Goal: Transaction & Acquisition: Book appointment/travel/reservation

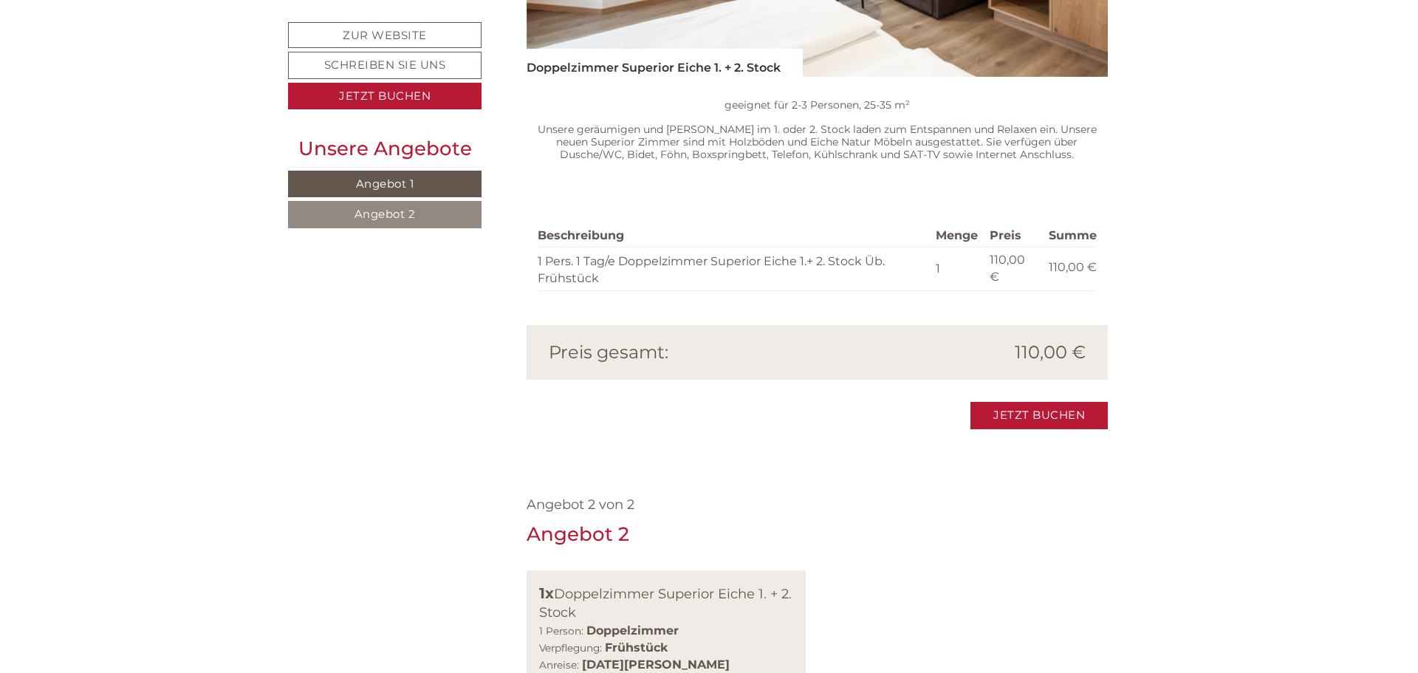
scroll to position [1403, 0]
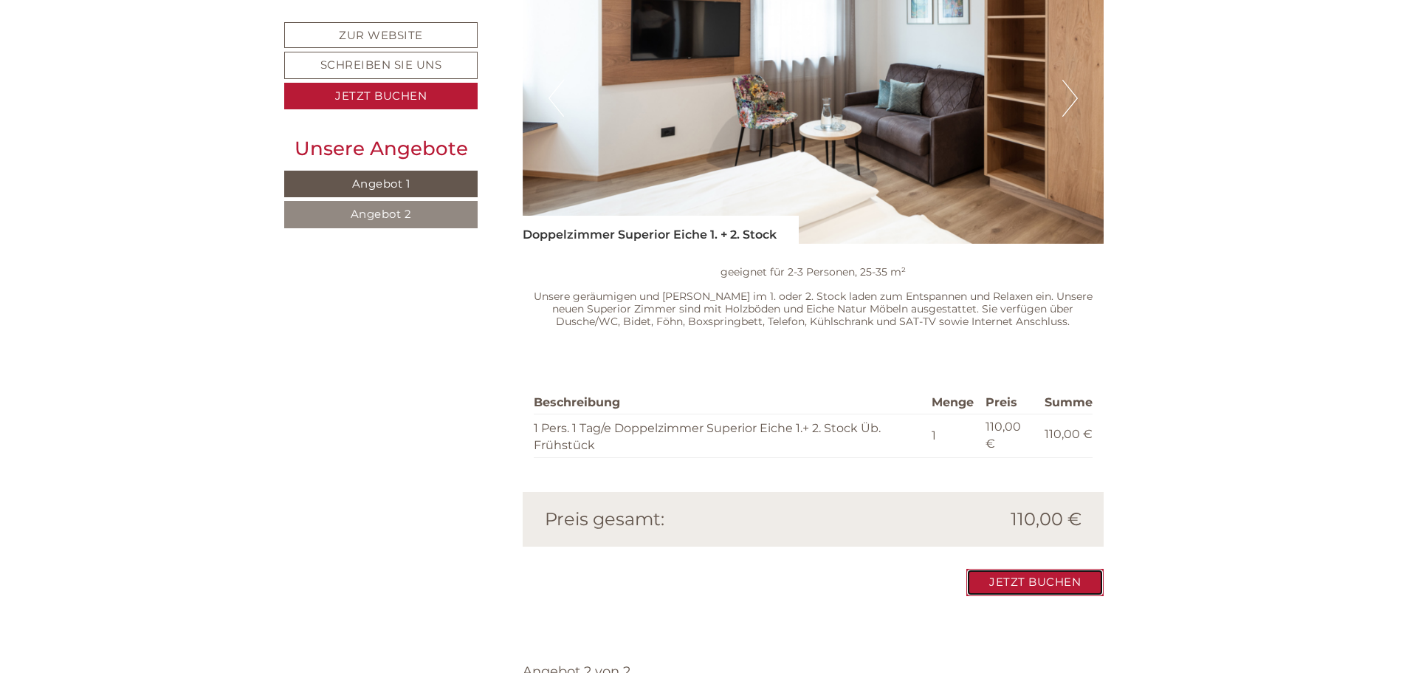
click at [1051, 569] on link "Jetzt buchen" at bounding box center [1034, 582] width 137 height 27
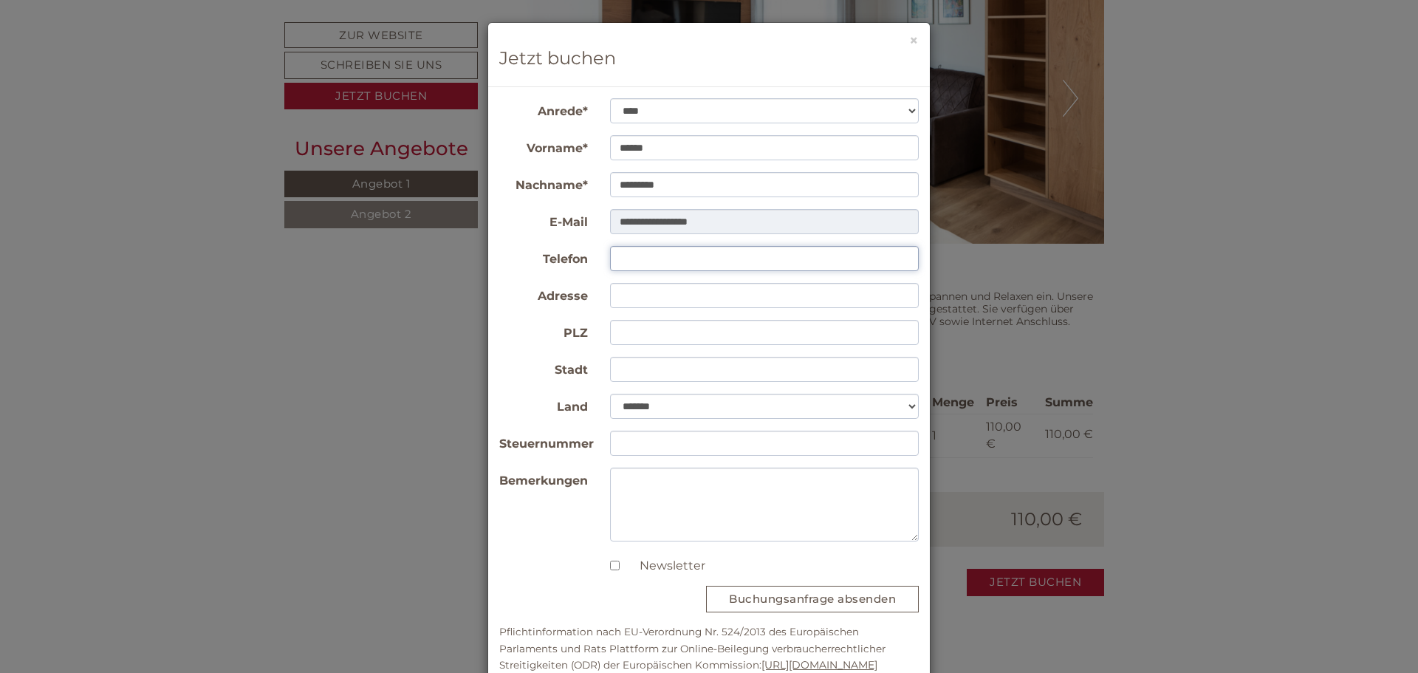
click at [685, 269] on input "Telefon" at bounding box center [764, 258] width 309 height 25
click at [637, 256] on input "Telefon" at bounding box center [764, 258] width 309 height 25
type input "**********"
type input "*****"
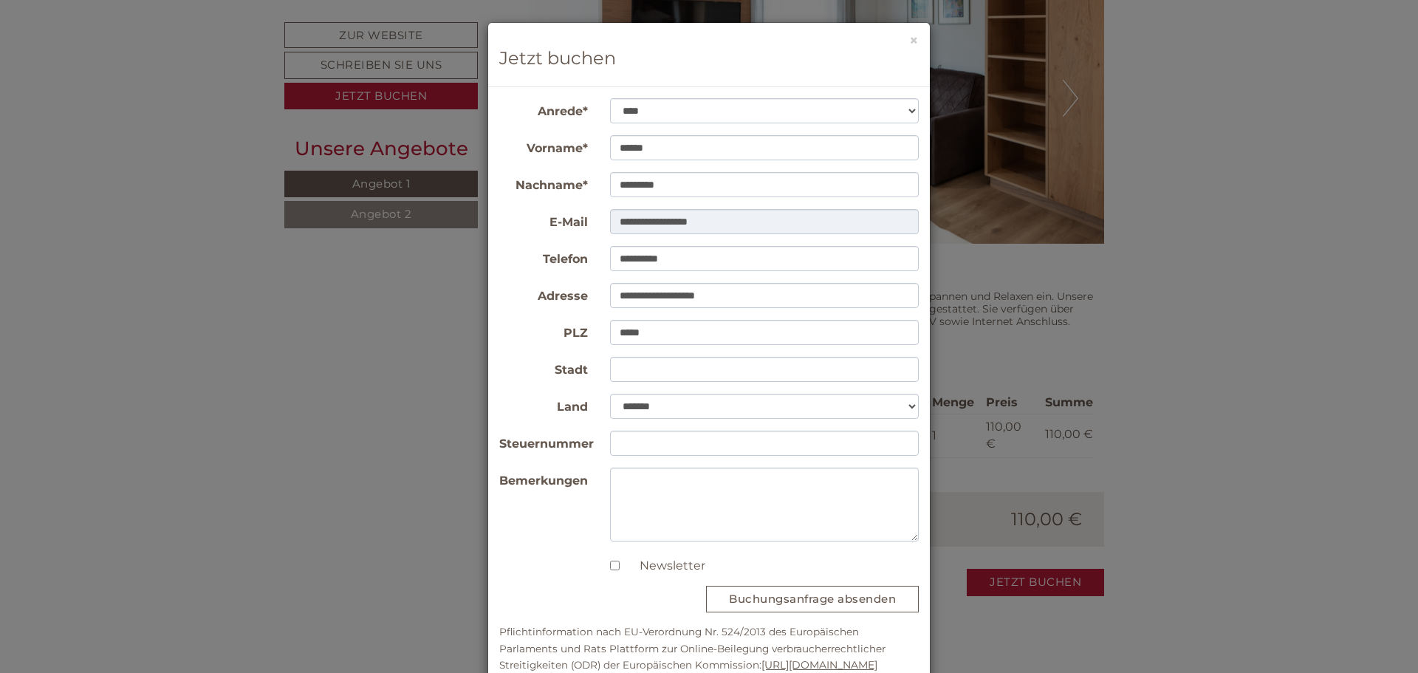
type input "*******"
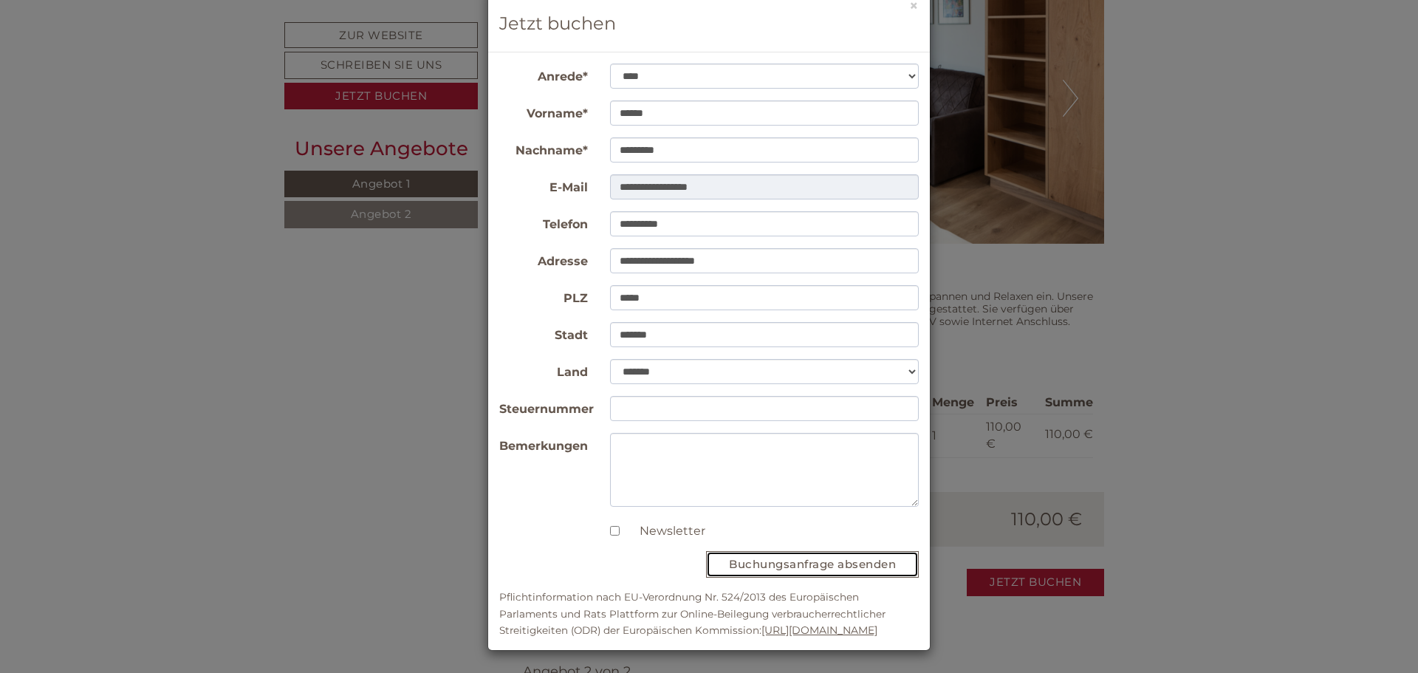
click at [806, 570] on button "Buchungsanfrage absenden" at bounding box center [812, 564] width 213 height 26
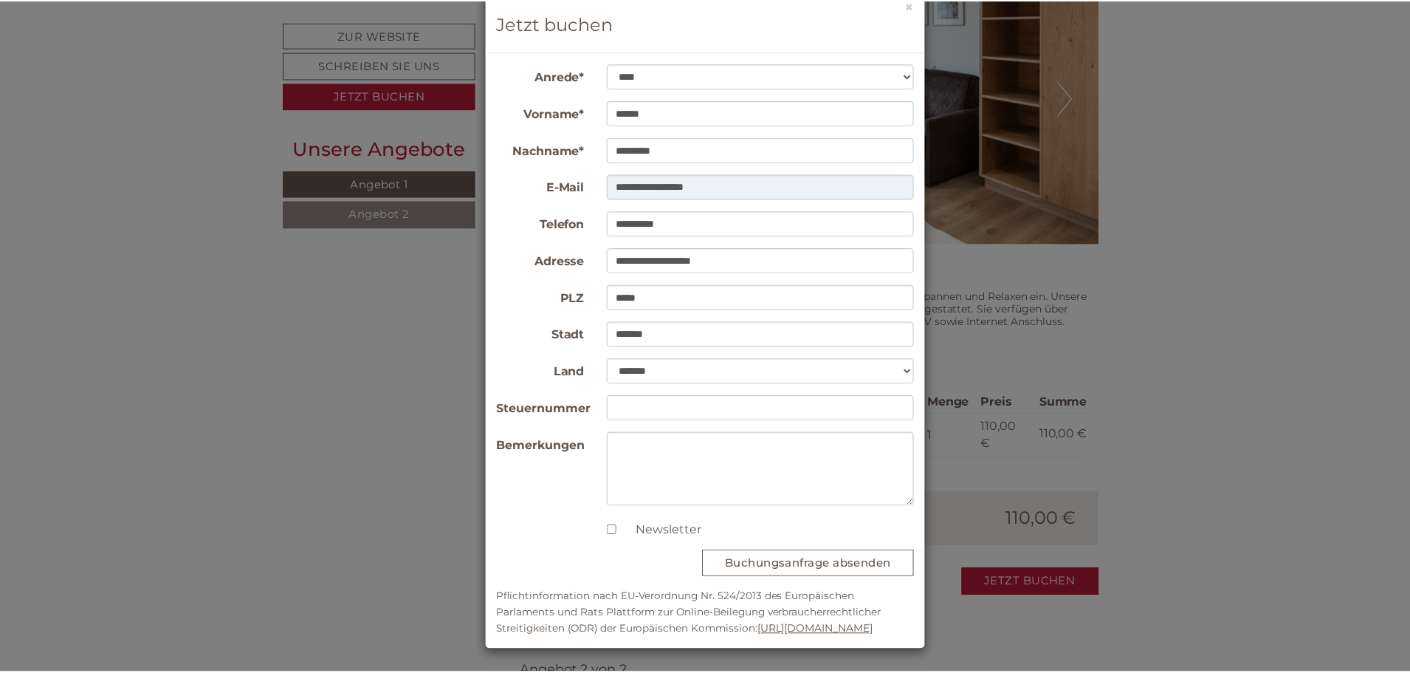
scroll to position [0, 0]
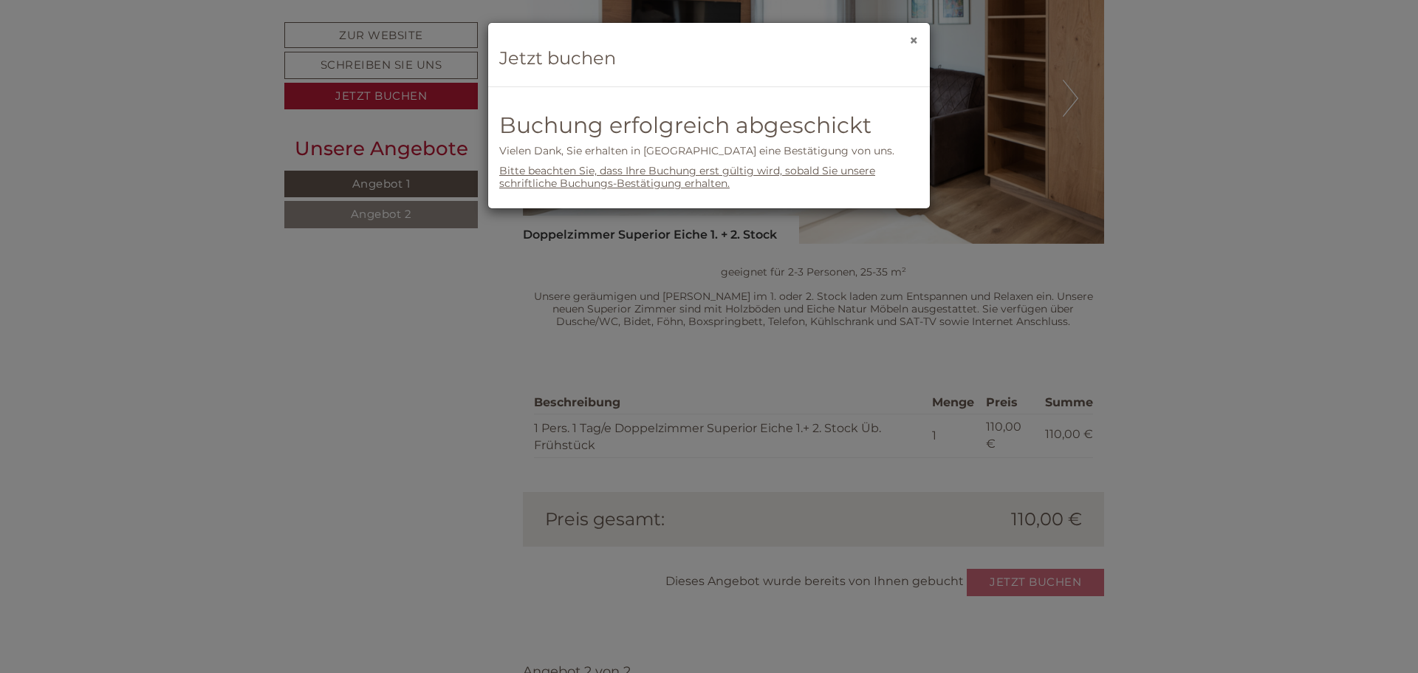
click at [917, 36] on button "×" at bounding box center [914, 40] width 10 height 16
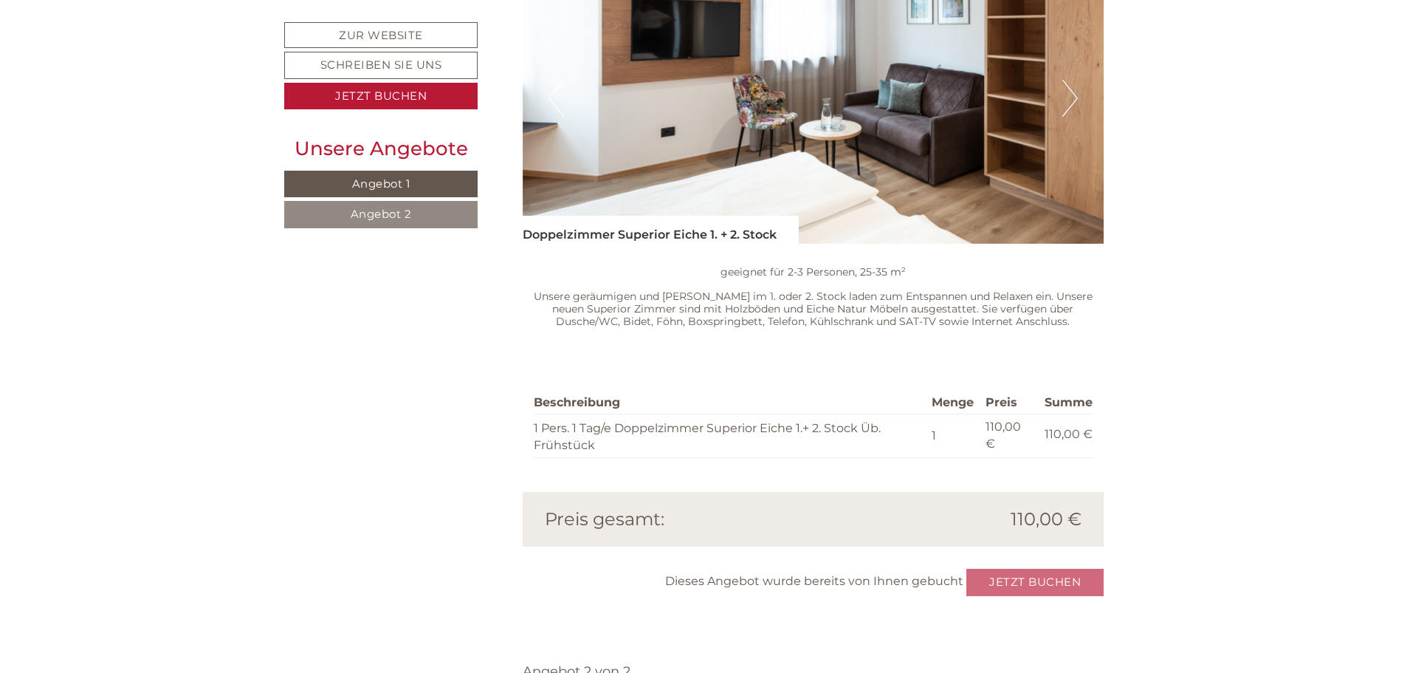
click at [360, 207] on span "Angebot 2" at bounding box center [381, 214] width 61 height 14
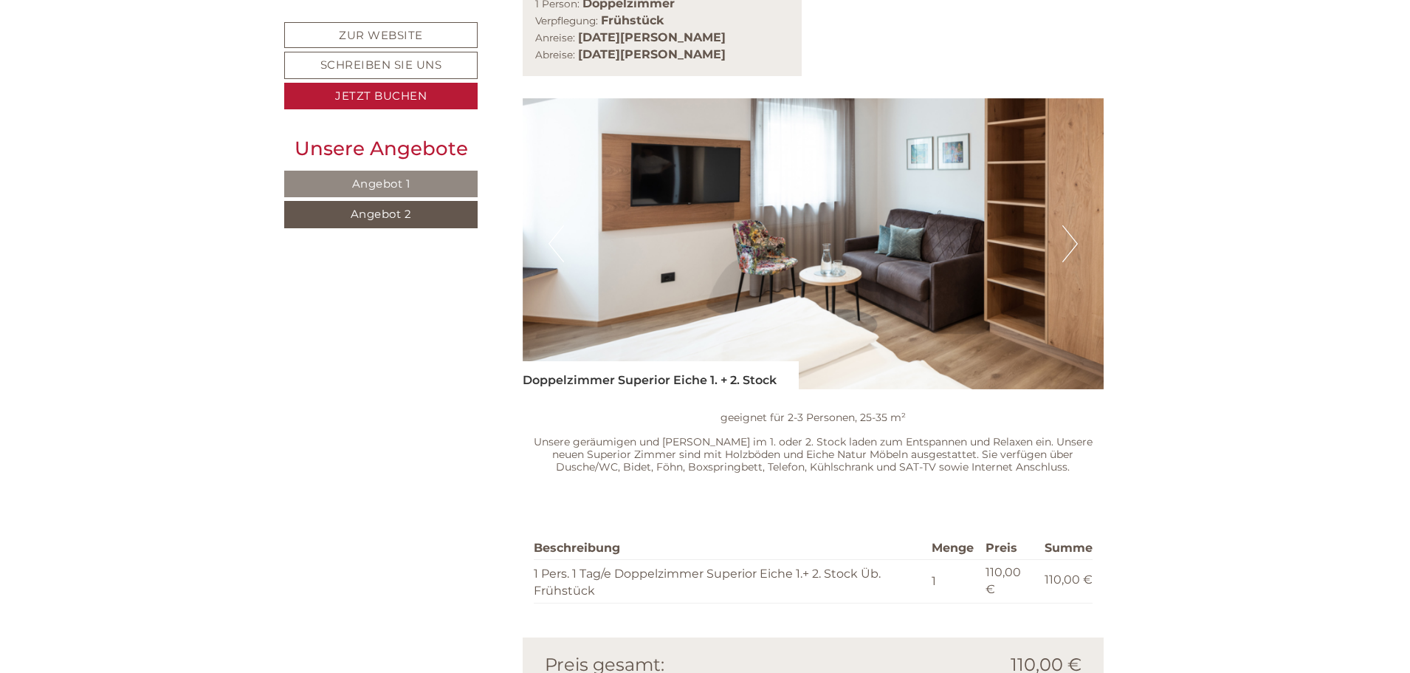
scroll to position [1277, 0]
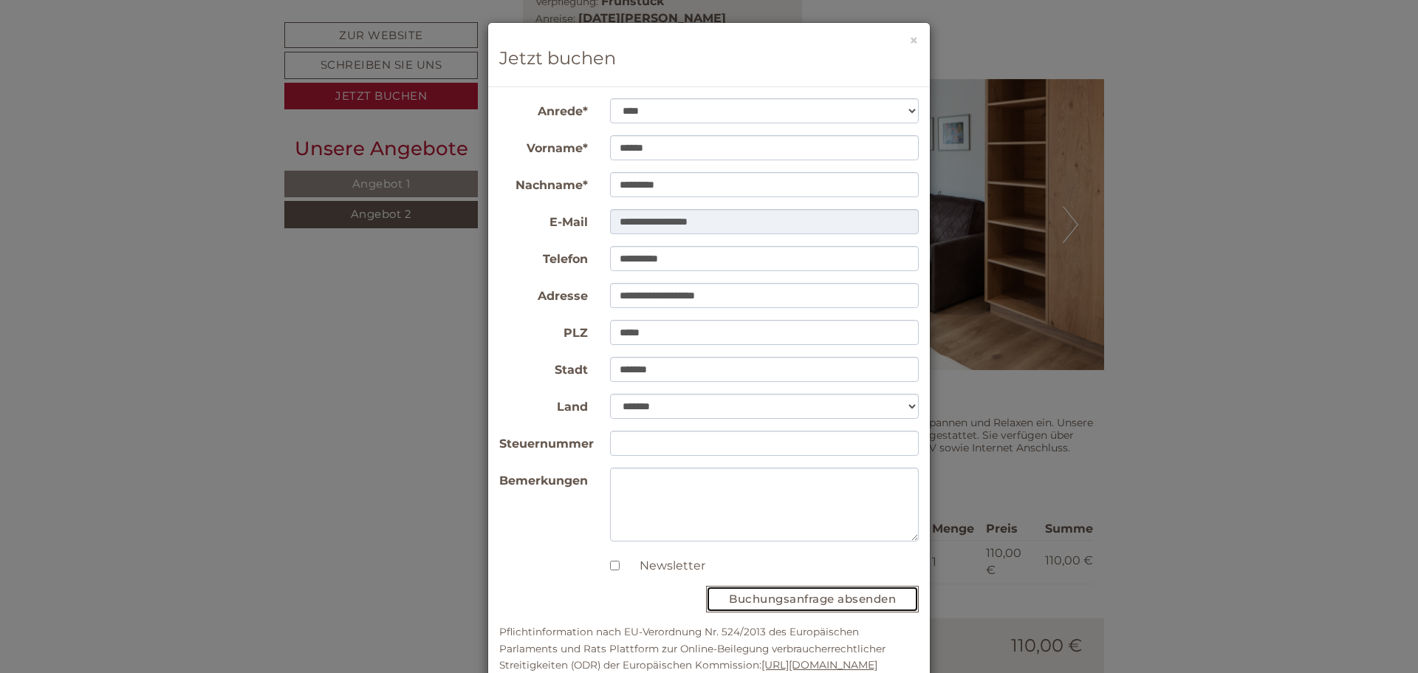
click at [811, 603] on button "Buchungsanfrage absenden" at bounding box center [812, 598] width 213 height 26
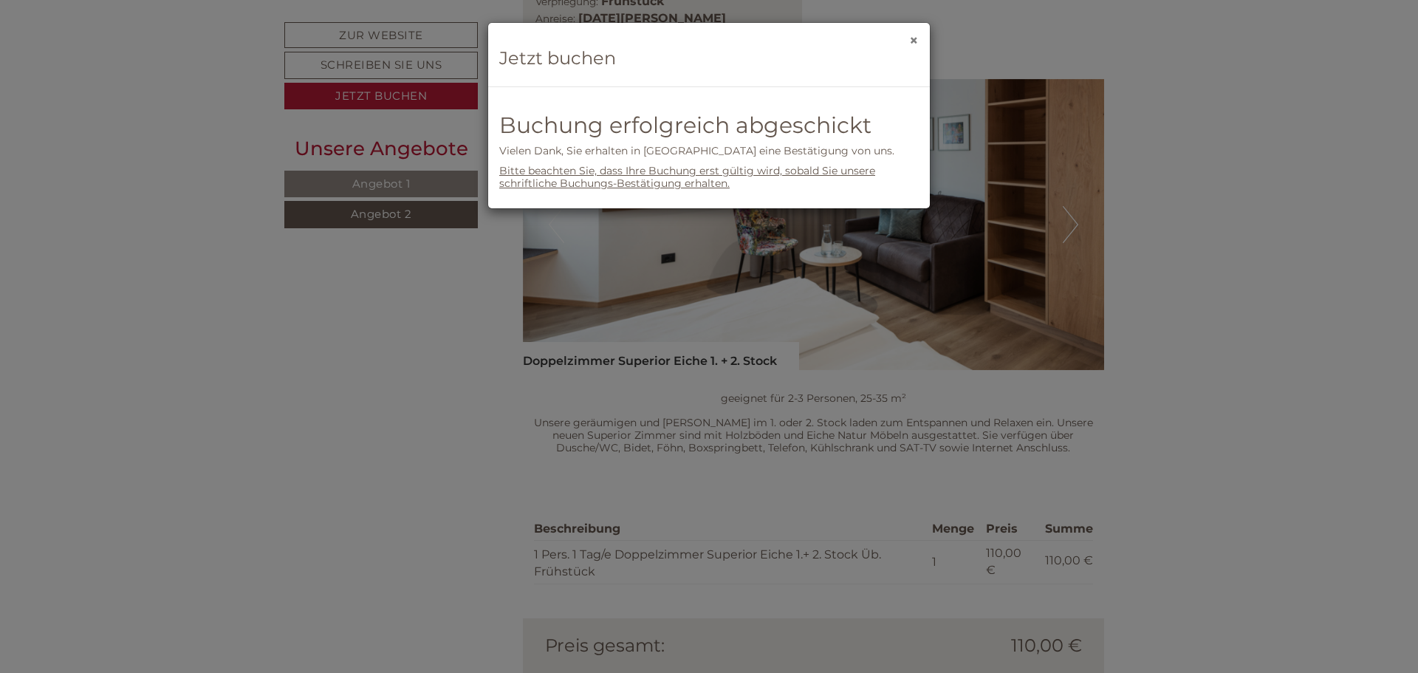
click at [918, 37] on button "×" at bounding box center [914, 40] width 10 height 16
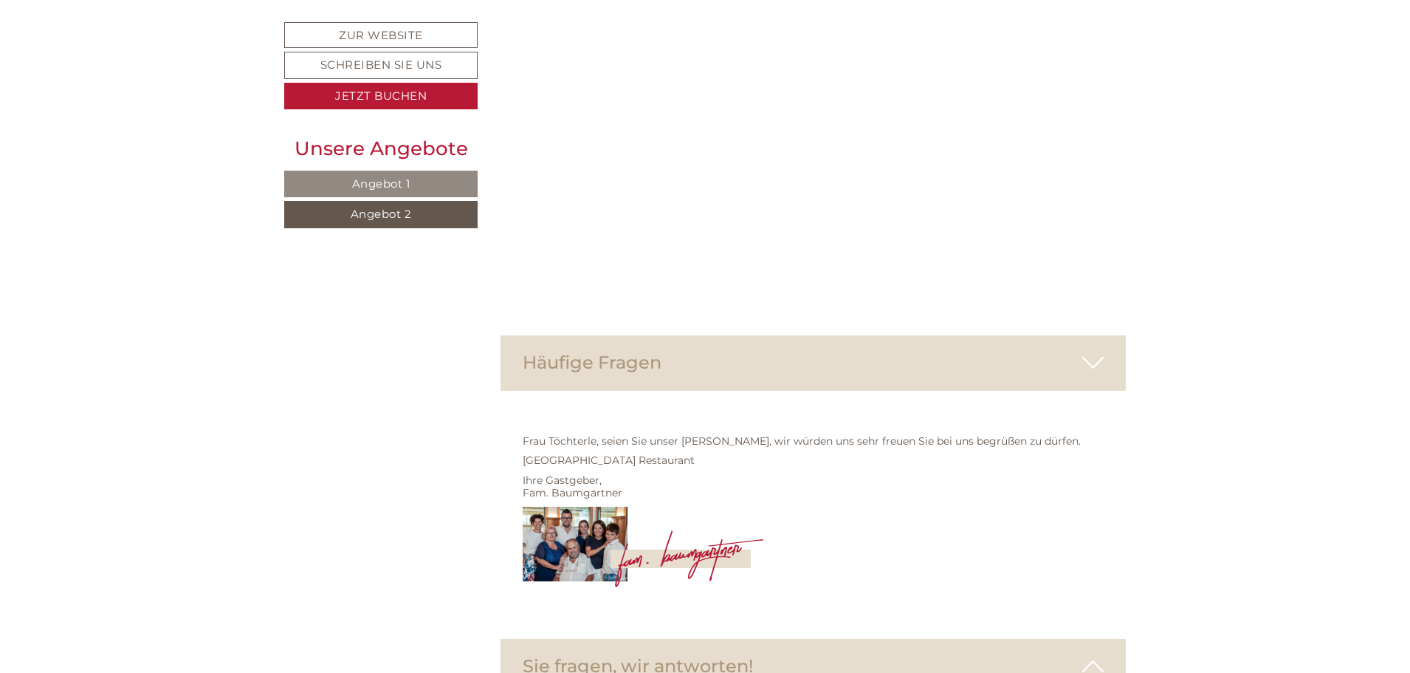
scroll to position [4525, 0]
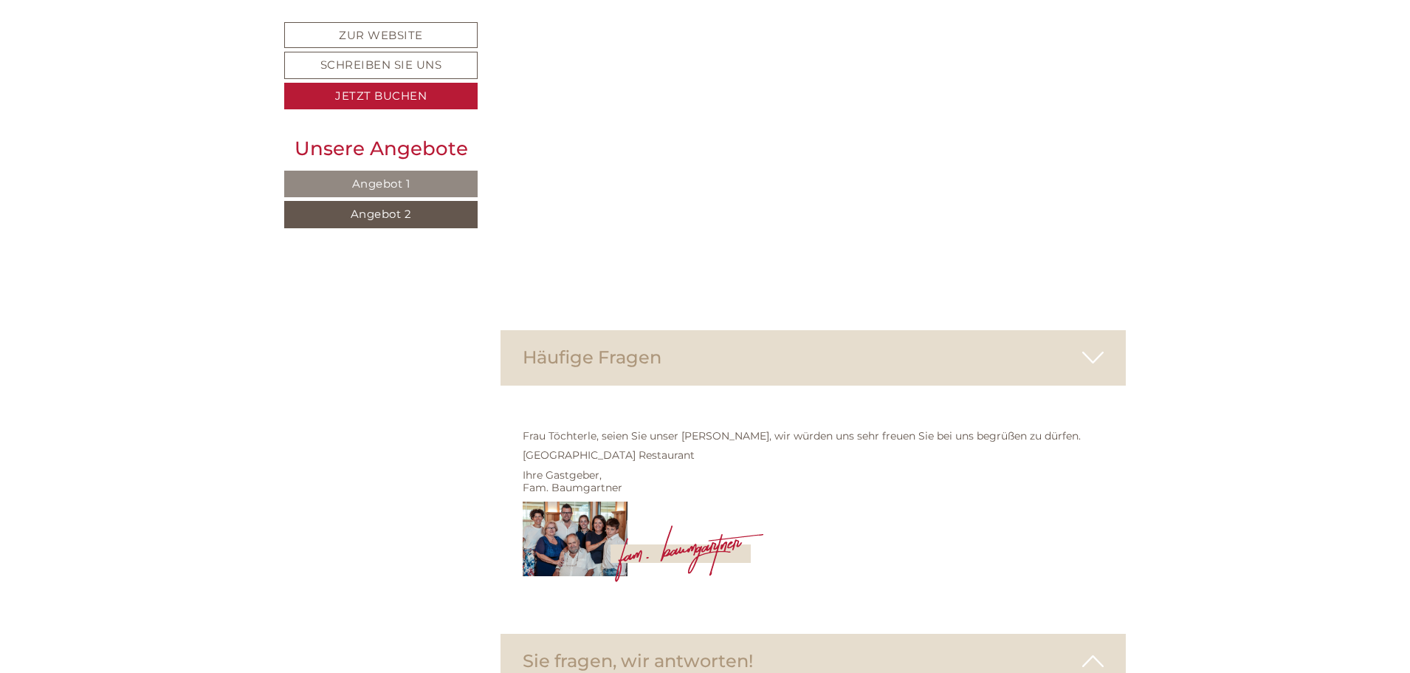
click at [585, 501] on img at bounding box center [643, 541] width 241 height 80
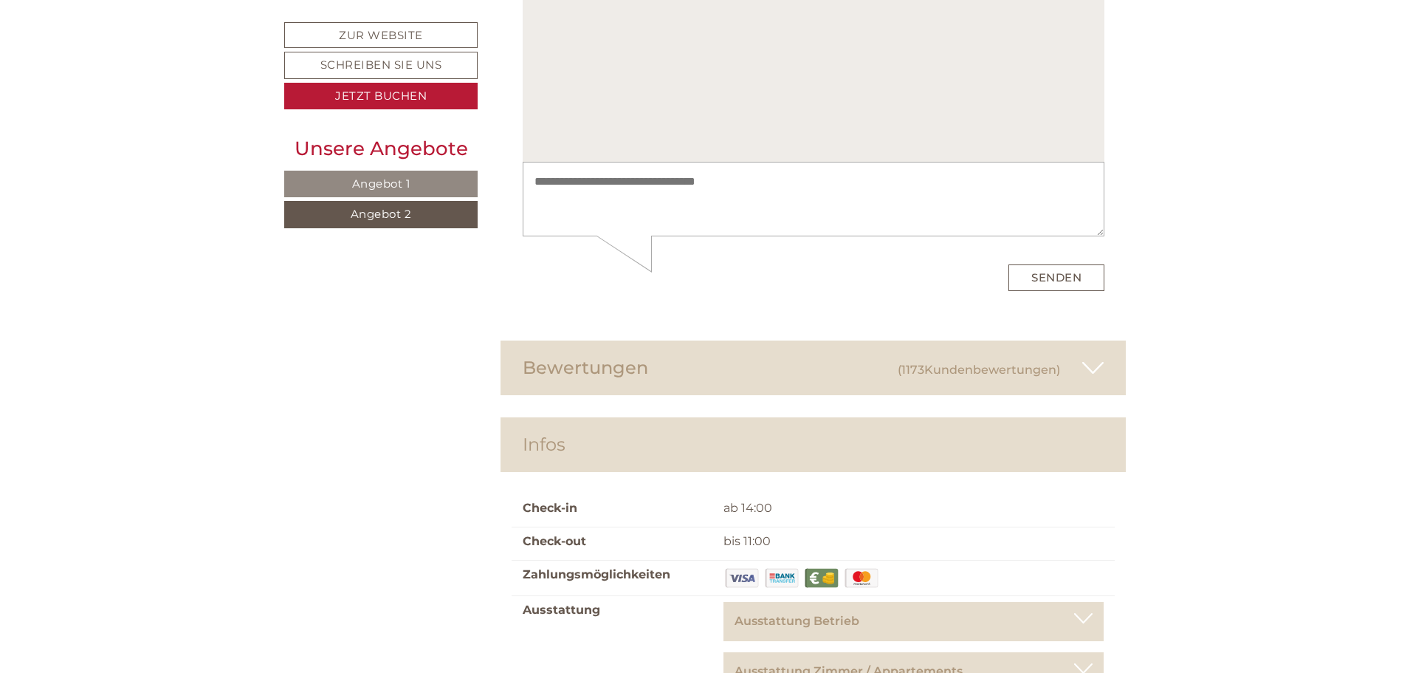
scroll to position [4995, 0]
